Goal: Transaction & Acquisition: Purchase product/service

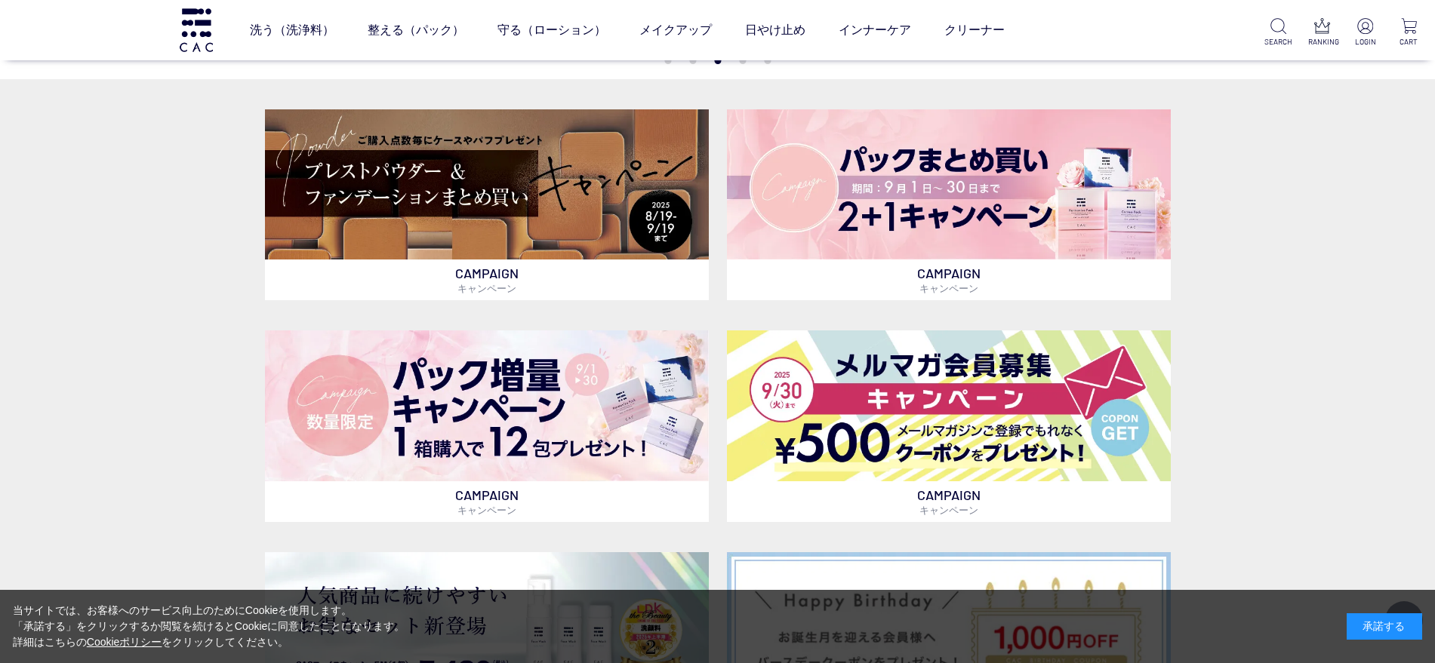
scroll to position [472, 0]
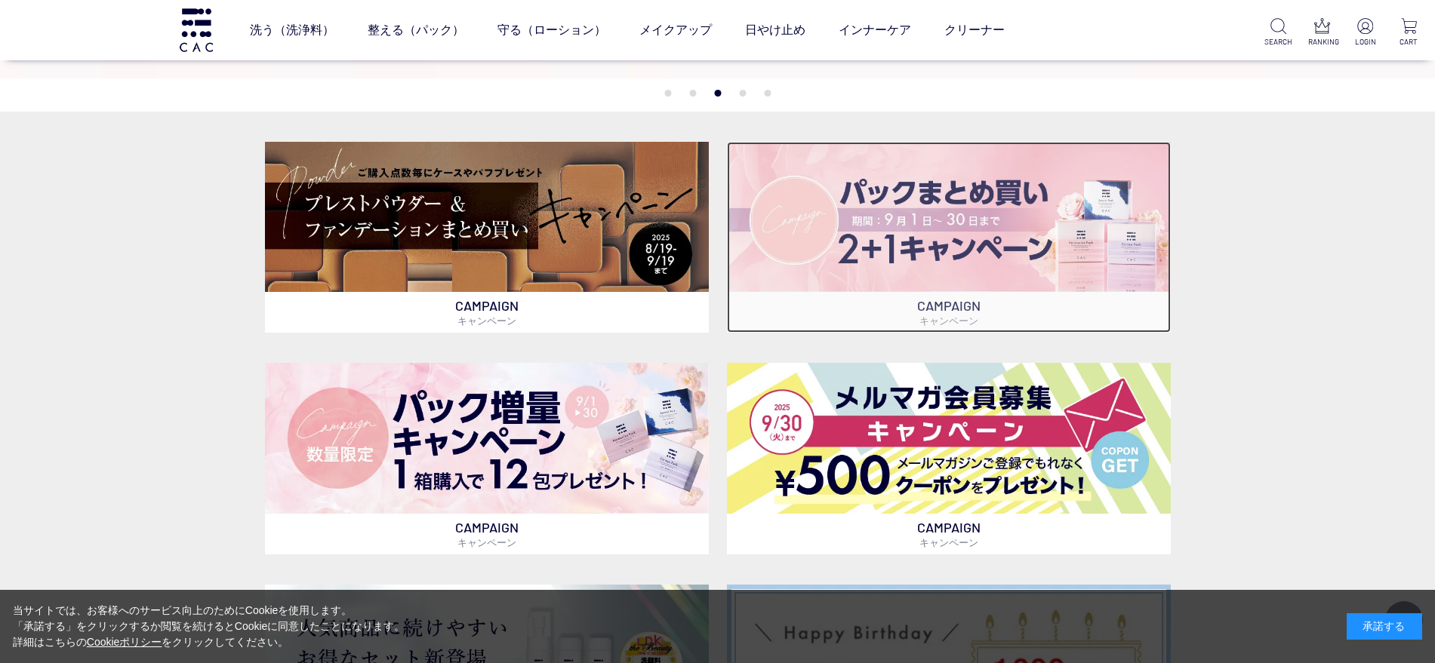
click at [758, 275] on img at bounding box center [949, 217] width 444 height 150
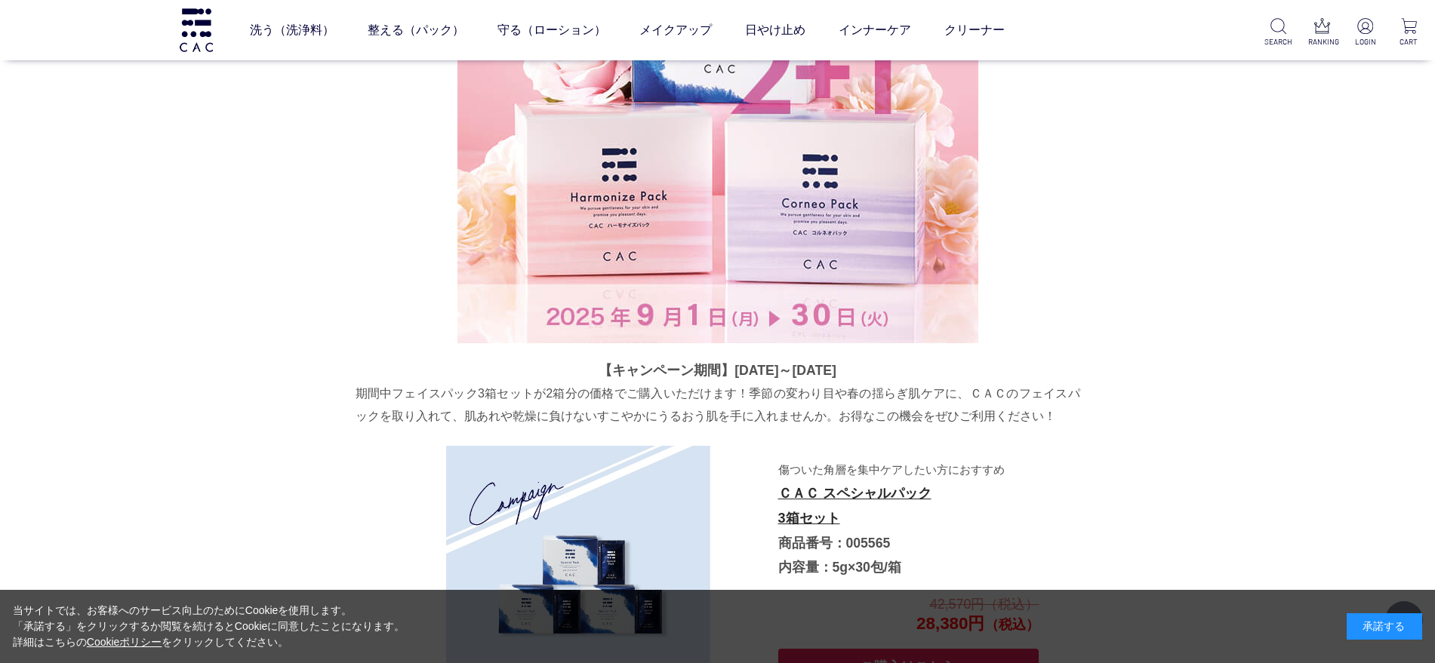
scroll to position [2106, 0]
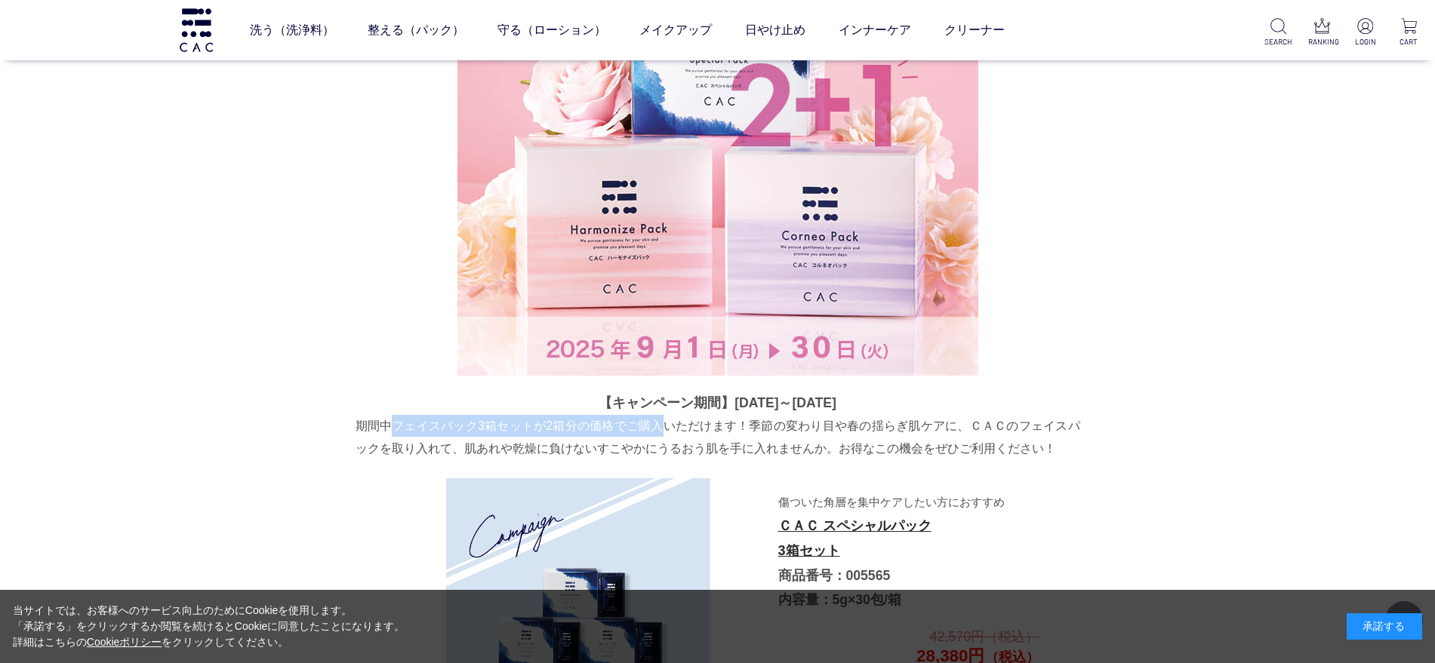
drag, startPoint x: 394, startPoint y: 428, endPoint x: 660, endPoint y: 431, distance: 266.4
click at [660, 431] on p "期間中フェイスパック3箱セットが2箱分の価格でご購入いただけます！季節の変わり目や春の揺らぎ肌ケアに、ＣＡＣのフェイスパックを取り入れて、肌あれや乾燥に負けな…" at bounding box center [717, 437] width 724 height 45
copy p "フェイスパック3箱セットが2箱分の価格でご購入"
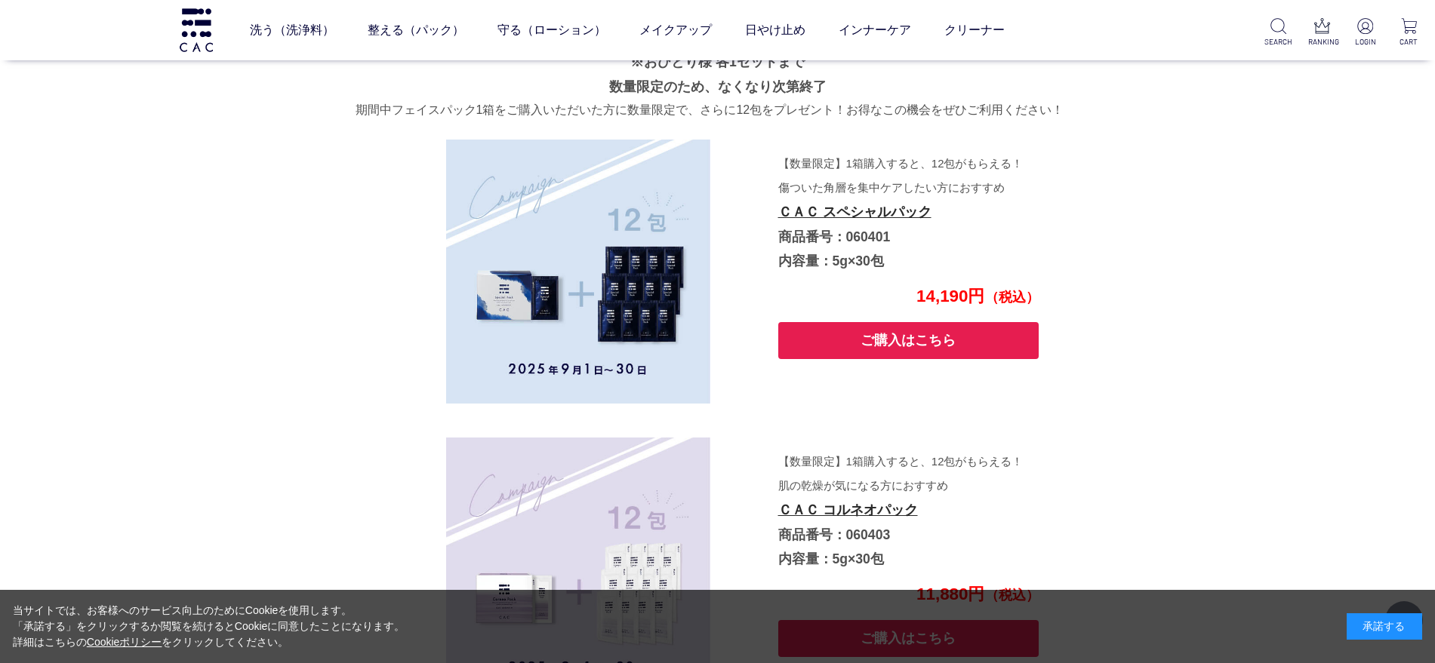
scroll to position [4087, 0]
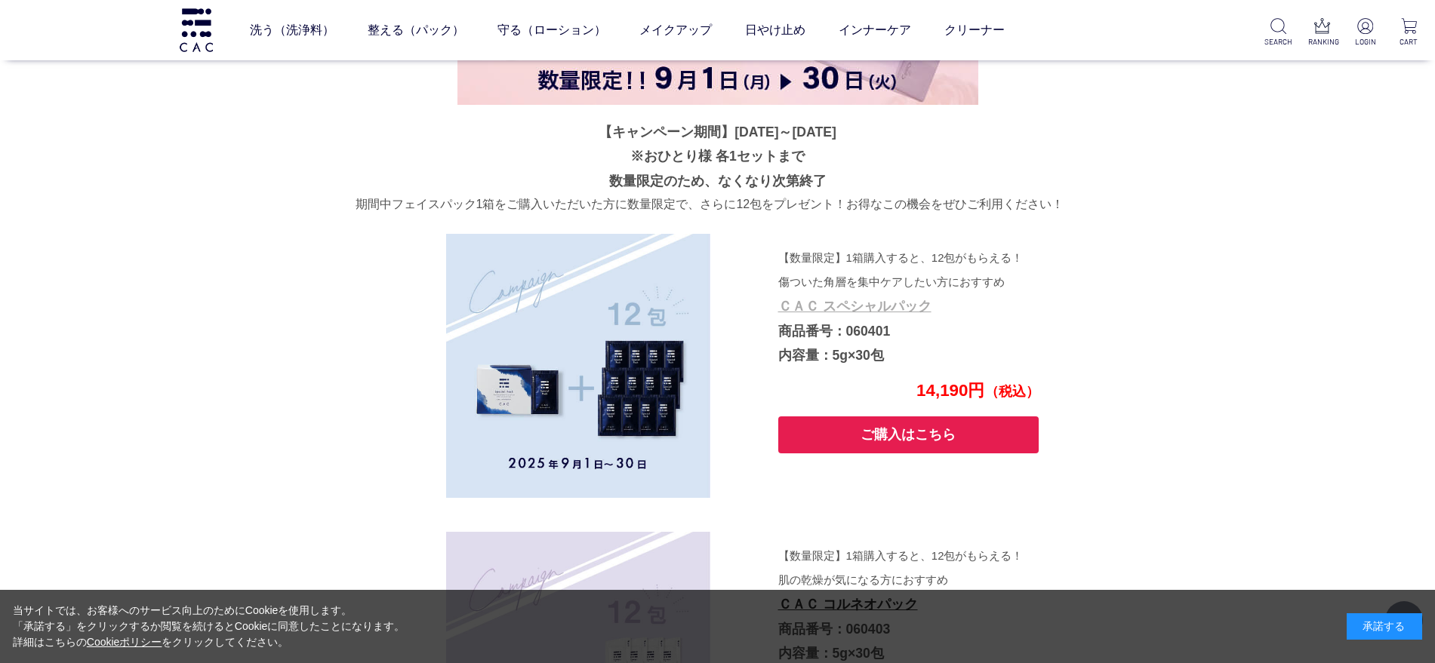
click at [838, 303] on link "ＣＡＣ スペシャルパック" at bounding box center [854, 306] width 153 height 15
click at [423, 211] on p "期間中フェイスパック1箱をご購入いただいた方に数量限定で、さらに12包をプレゼント！お得なこの機会をぜひご利用ください！" at bounding box center [717, 204] width 724 height 22
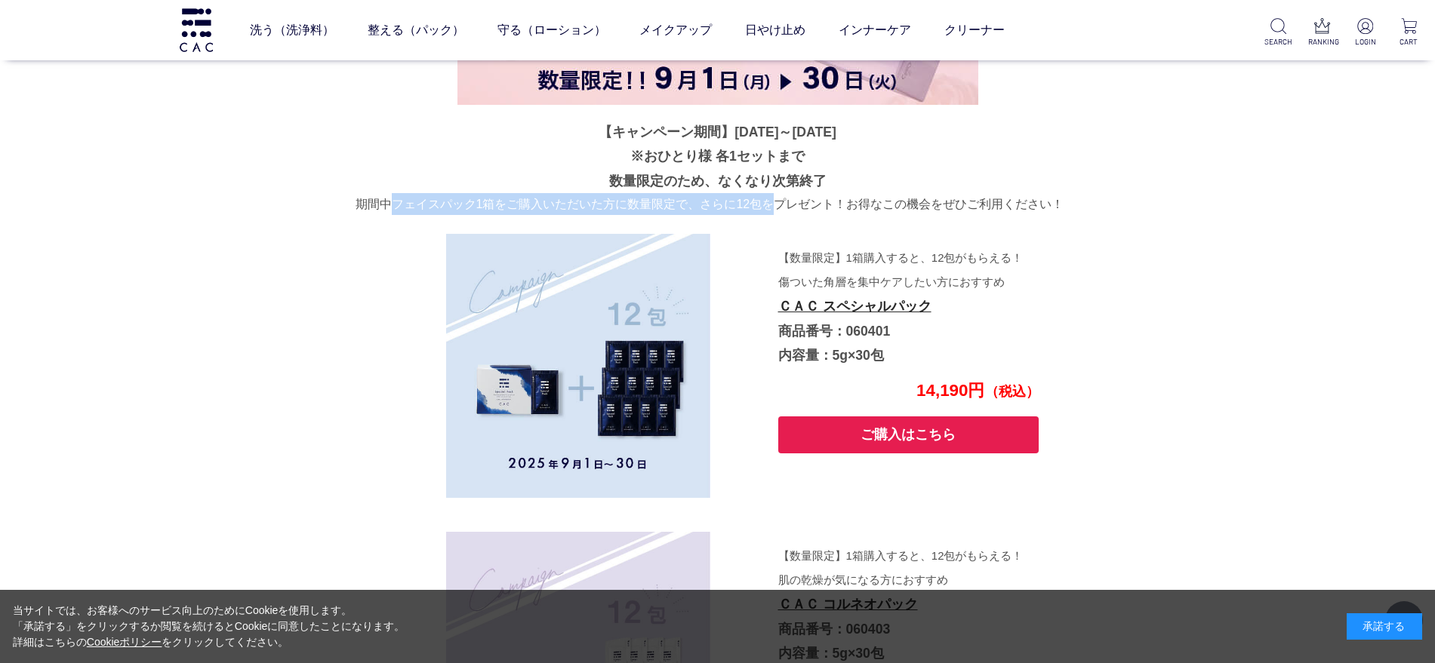
drag, startPoint x: 394, startPoint y: 205, endPoint x: 769, endPoint y: 201, distance: 375.1
click at [769, 201] on p "期間中フェイスパック1箱をご購入いただいた方に数量限定で、さらに12包をプレゼント！お得なこの機会をぜひご利用ください！" at bounding box center [717, 204] width 724 height 22
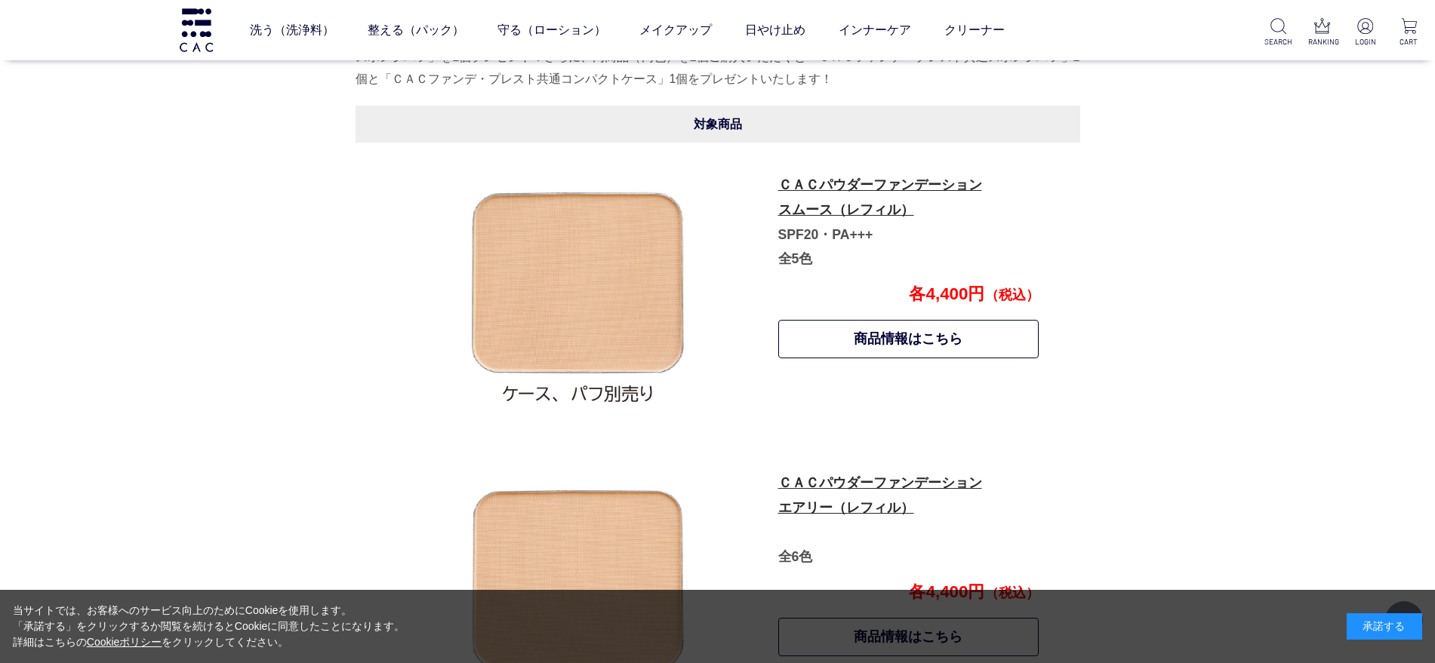
scroll to position [691, 0]
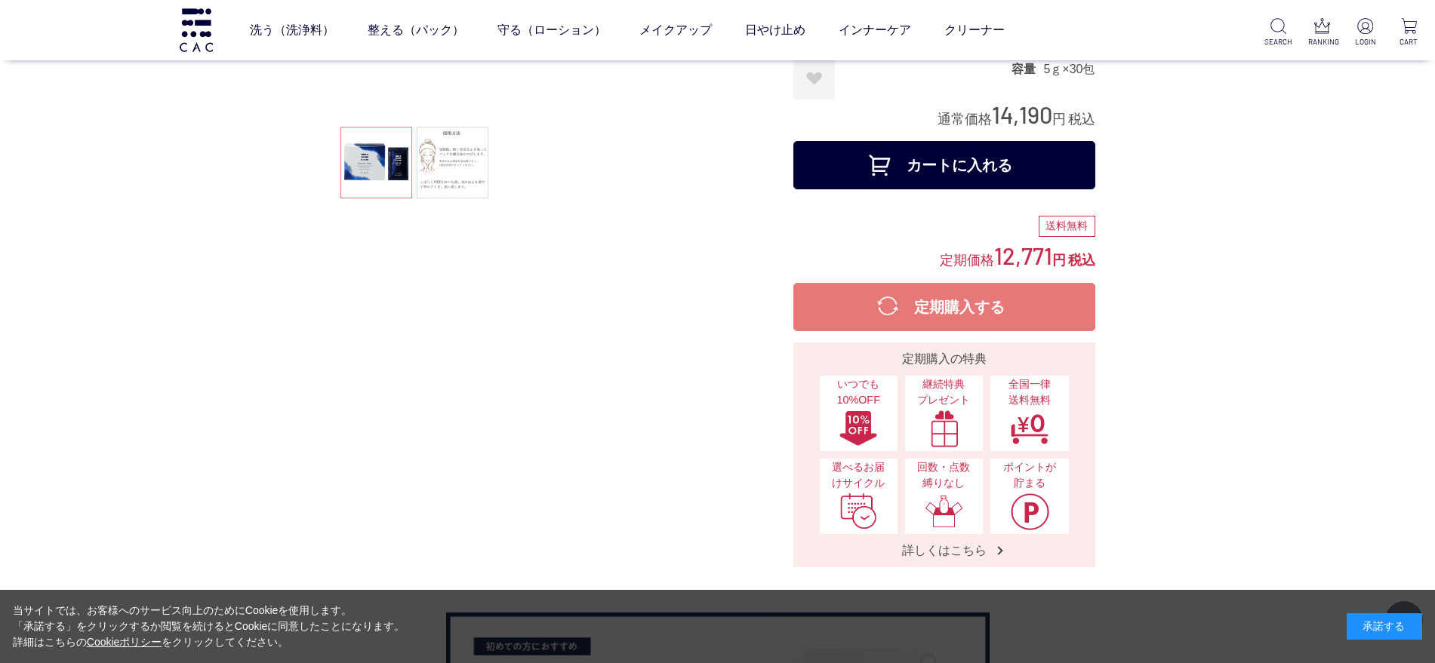
scroll to position [189, 0]
